Goal: Go to known website: Access a specific website the user already knows

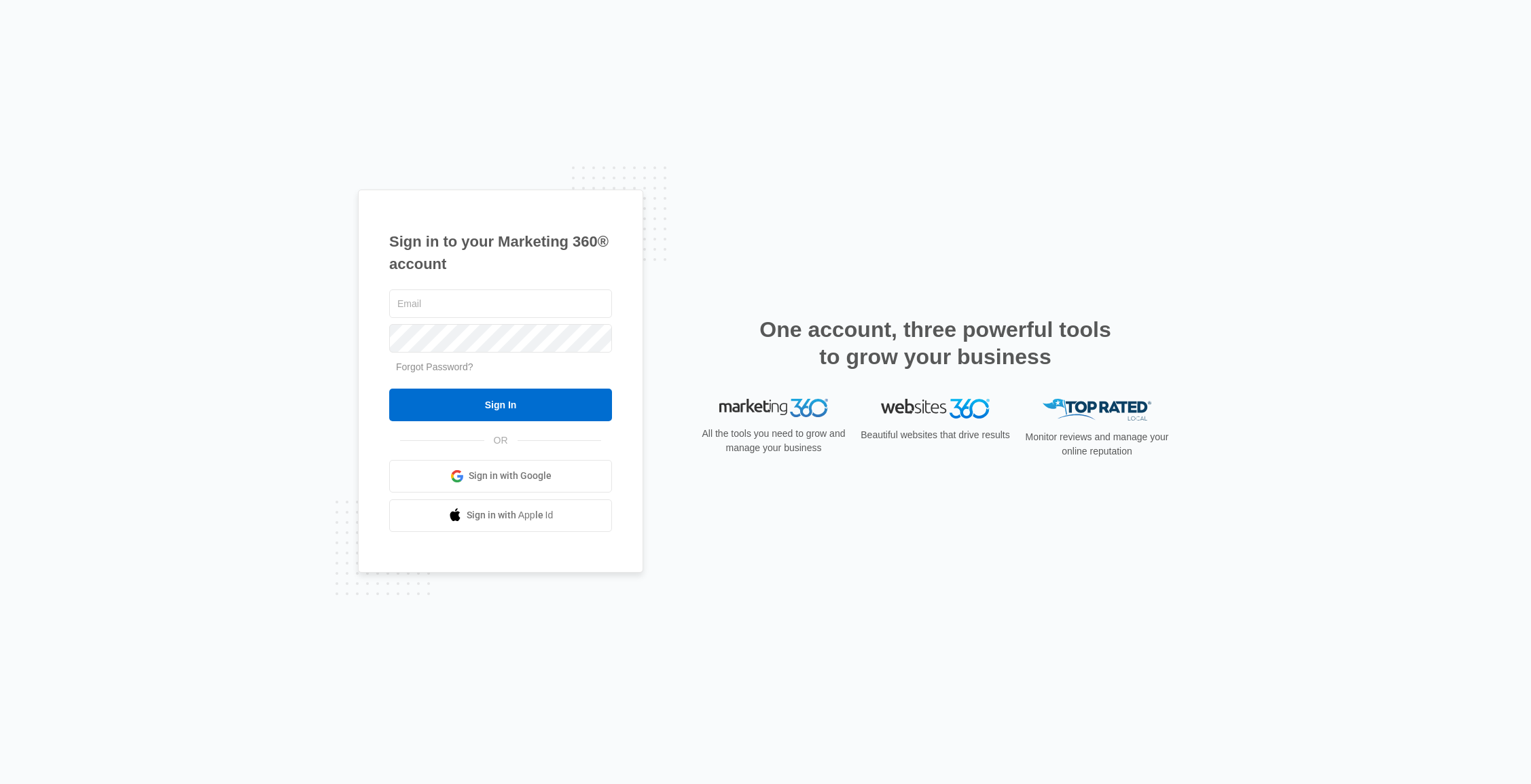
type input "[PERSON_NAME][EMAIL_ADDRESS][PERSON_NAME][DOMAIN_NAME]"
click at [507, 401] on input "Sign In" at bounding box center [501, 405] width 223 height 33
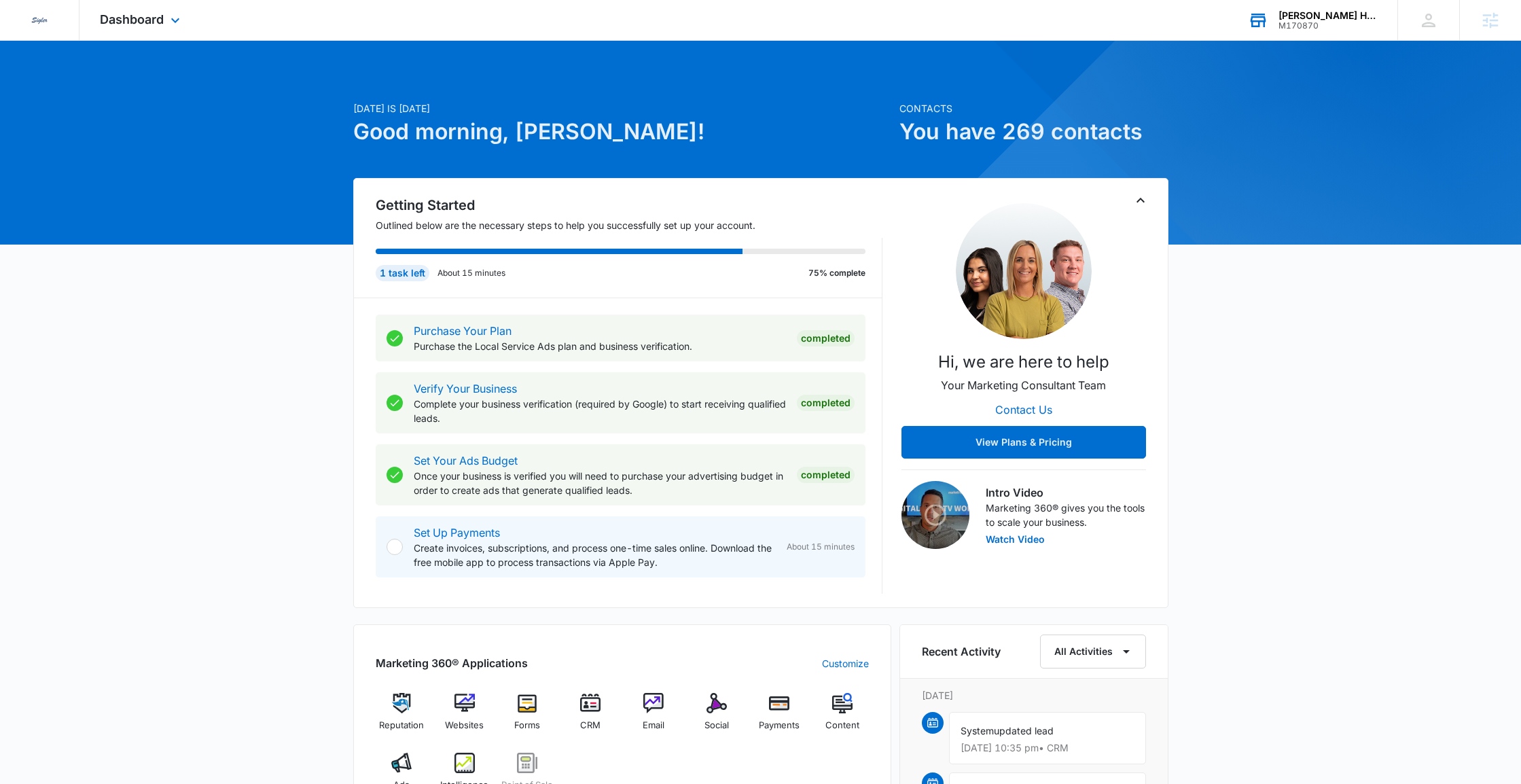
click at [1310, 25] on div "M170870" at bounding box center [1328, 25] width 99 height 9
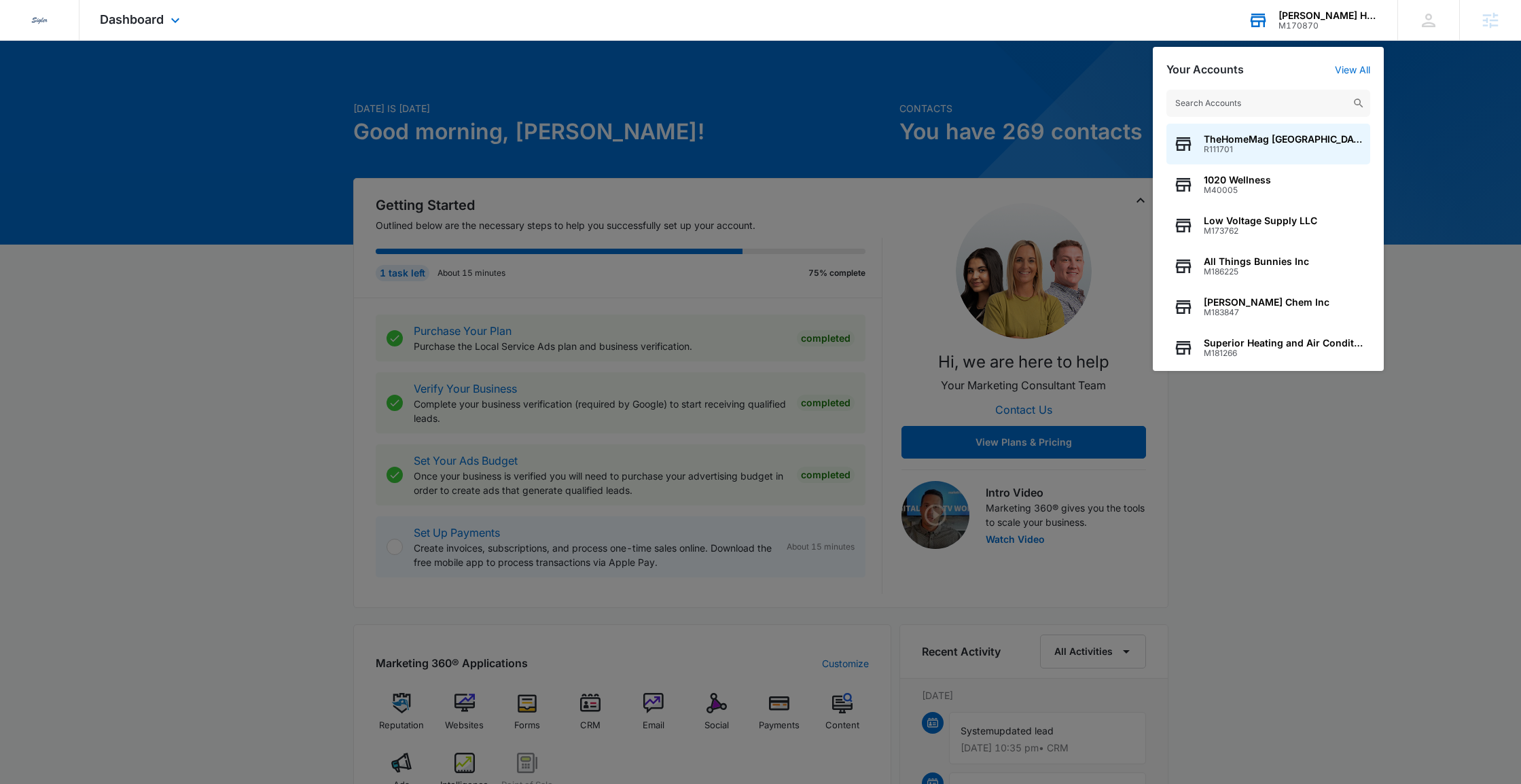
click at [1255, 98] on input "text" at bounding box center [1268, 103] width 204 height 27
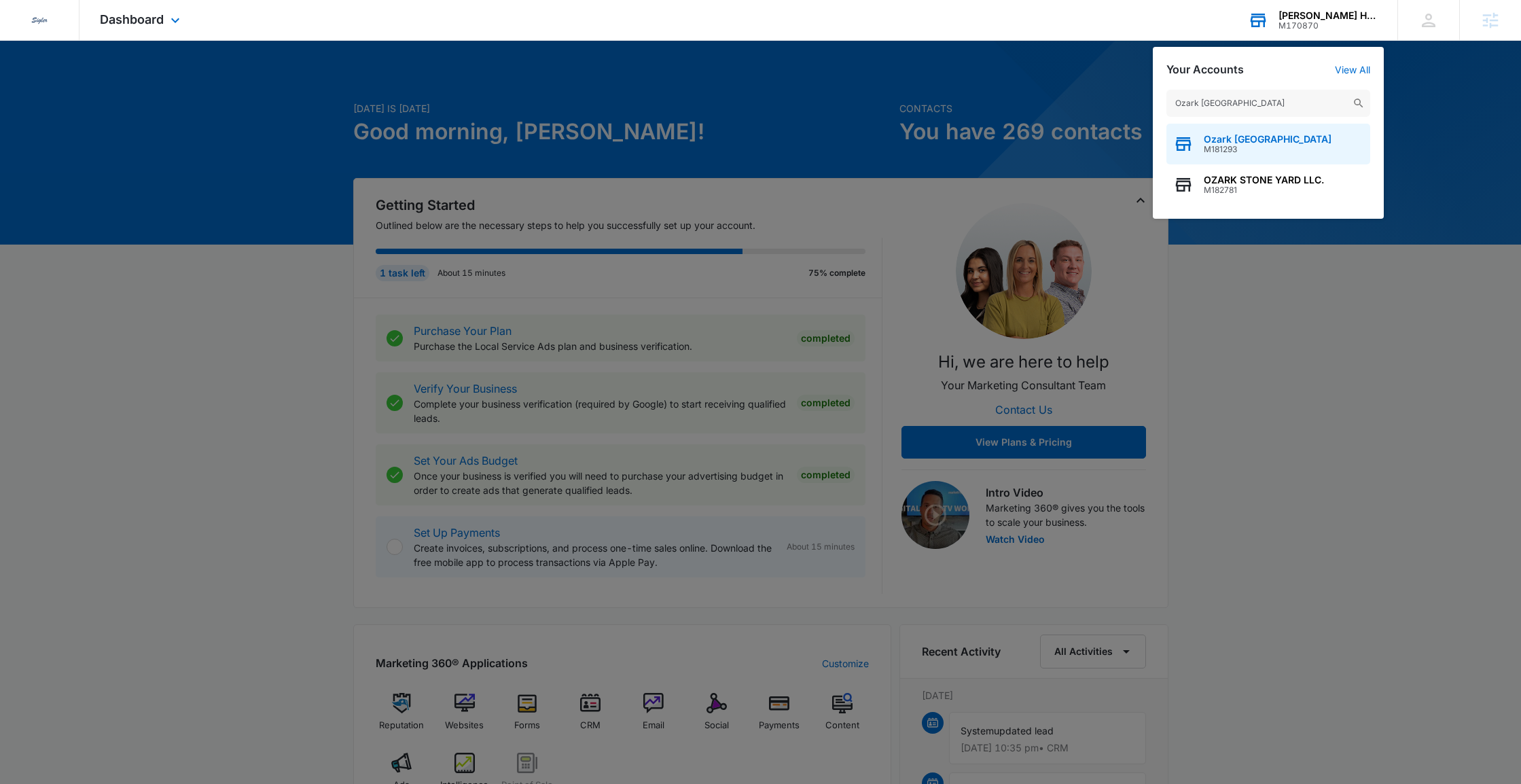
type input "Ozark [GEOGRAPHIC_DATA]"
click at [1258, 143] on span "Ozark [GEOGRAPHIC_DATA]" at bounding box center [1268, 139] width 128 height 11
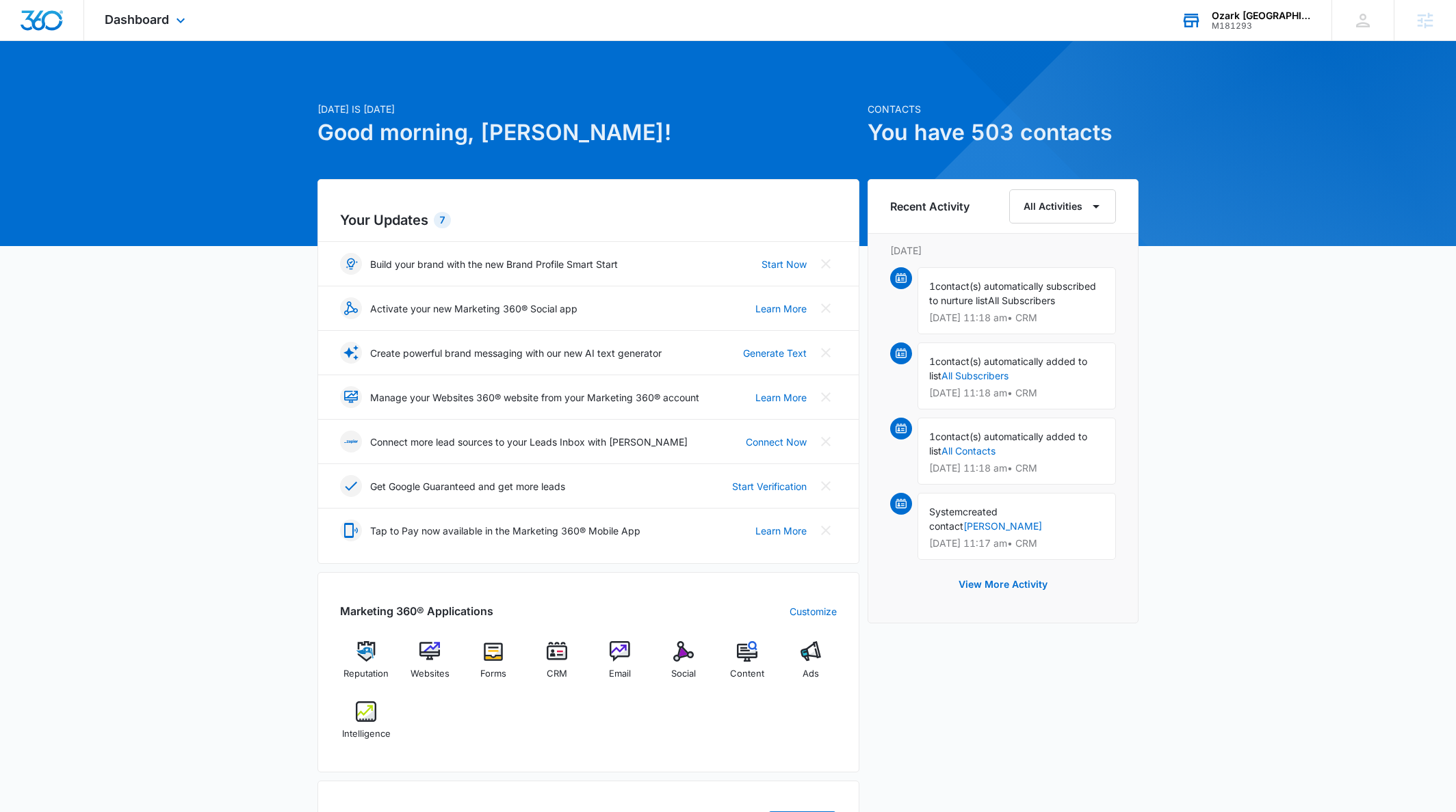
click at [158, 29] on div "Dashboard Apps Reputation Websites Forms CRM Email Social Content Ads Intellige…" at bounding box center [147, 20] width 125 height 40
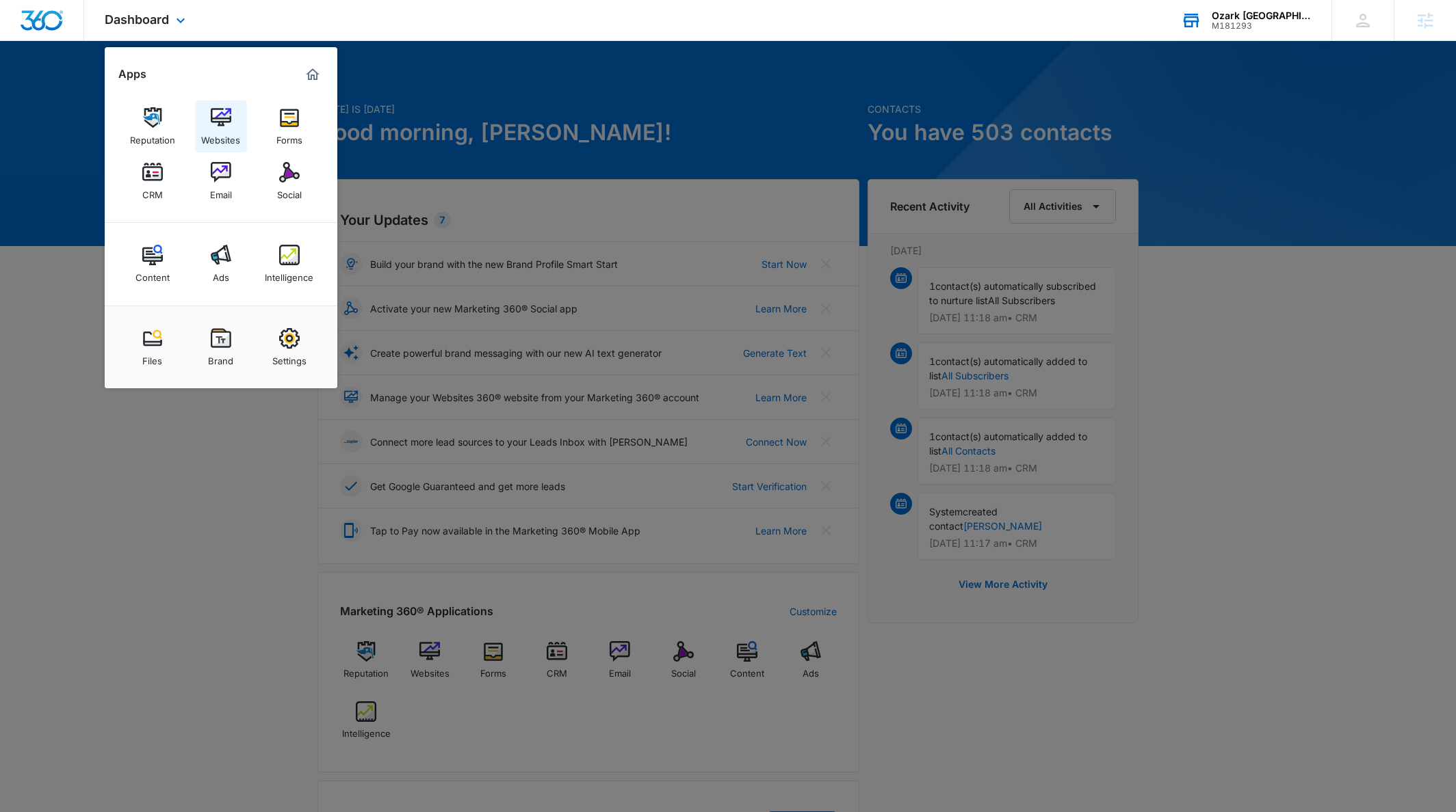
click at [217, 116] on img at bounding box center [221, 117] width 21 height 21
